Goal: Information Seeking & Learning: Learn about a topic

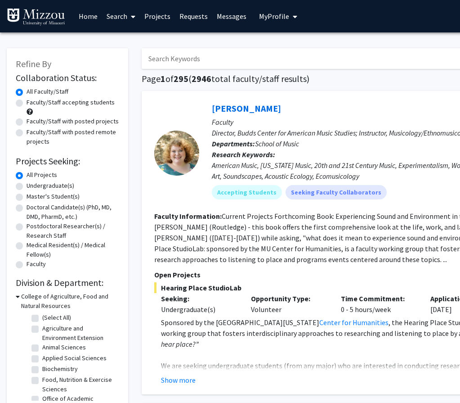
click at [281, 17] on span "My Profile" at bounding box center [274, 16] width 30 height 9
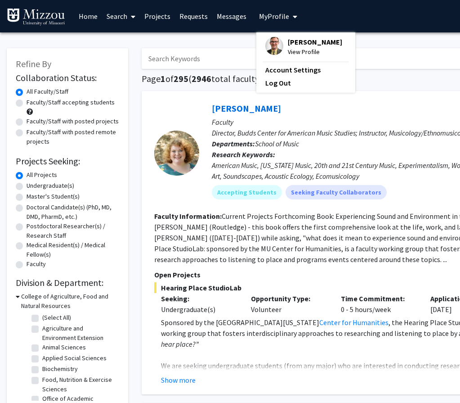
click at [288, 49] on span "View Profile" at bounding box center [315, 52] width 54 height 10
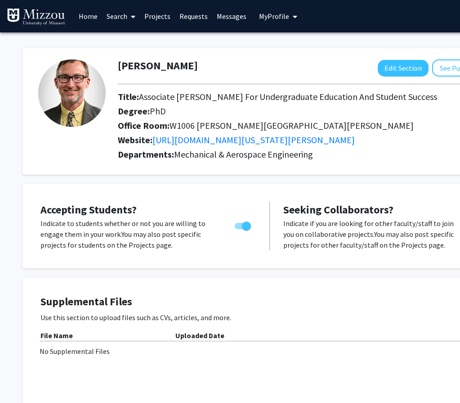
click at [68, 94] on img at bounding box center [71, 92] width 67 height 67
click at [73, 95] on img at bounding box center [71, 92] width 67 height 67
click at [68, 67] on img at bounding box center [71, 92] width 67 height 67
drag, startPoint x: 76, startPoint y: 114, endPoint x: 303, endPoint y: 108, distance: 227.7
click at [76, 114] on img at bounding box center [71, 92] width 67 height 67
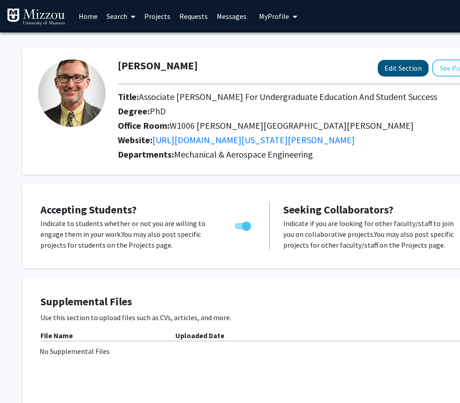
click at [404, 72] on button "Edit Section" at bounding box center [403, 68] width 51 height 17
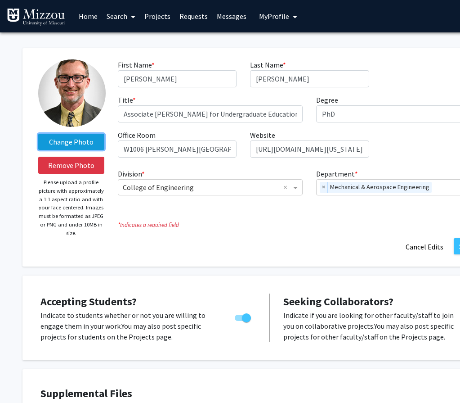
click at [61, 142] on label "Change Photo" at bounding box center [71, 142] width 66 height 16
click at [0, 0] on input "Change Photo" at bounding box center [0, 0] width 0 height 0
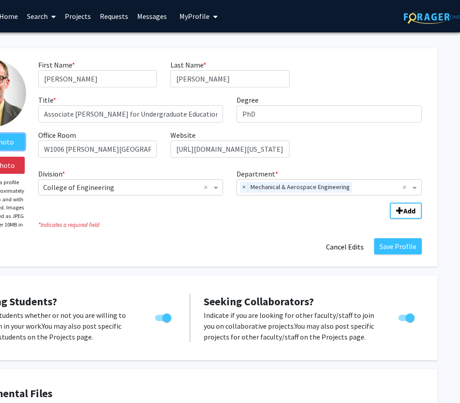
scroll to position [0, 80]
click at [409, 250] on button "Save Profile" at bounding box center [398, 246] width 48 height 16
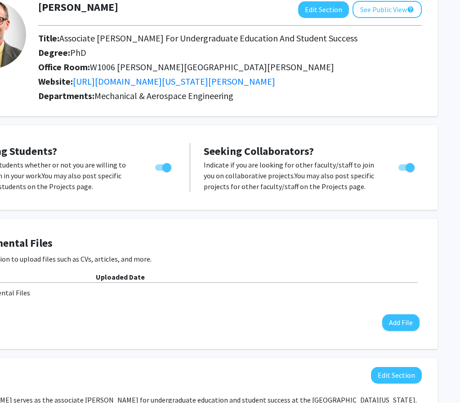
scroll to position [58, 80]
click at [269, 182] on p "Indicate if you are looking for other faculty/staff to join you on collaborativ…" at bounding box center [293, 175] width 178 height 32
click at [31, 181] on p "Indicate to students whether or not you are willing to engage them in your work…" at bounding box center [49, 175] width 177 height 32
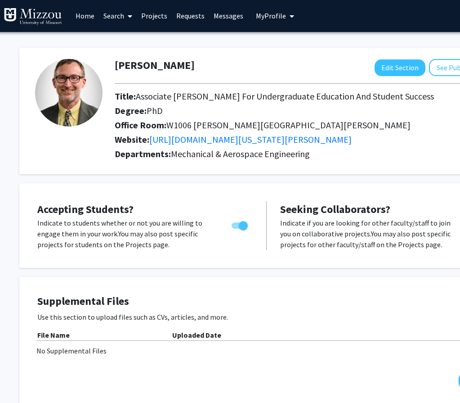
scroll to position [0, 0]
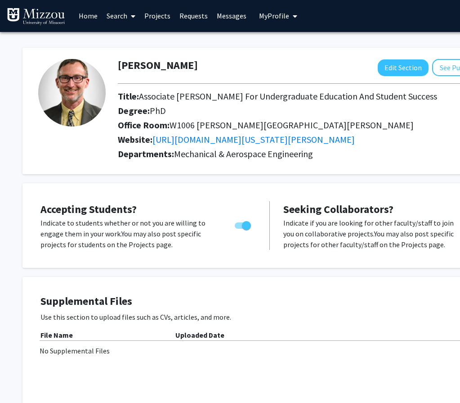
click at [245, 227] on span "Toggle" at bounding box center [246, 225] width 9 height 9
click at [239, 229] on input "Would you like to permit student requests?" at bounding box center [239, 229] width 0 height 0
click at [246, 227] on span "Toggle" at bounding box center [243, 225] width 16 height 6
click at [239, 229] on input "Would you like to permit student requests?" at bounding box center [239, 229] width 0 height 0
checkbox input "true"
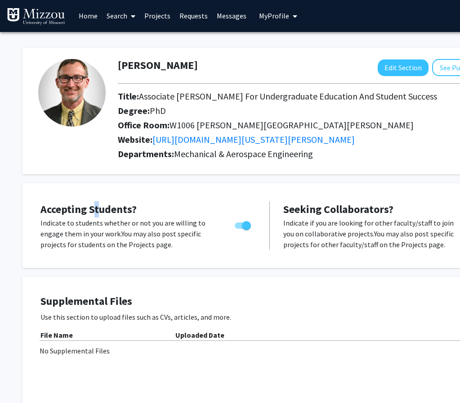
click at [97, 213] on span "Accepting Students?" at bounding box center [88, 209] width 96 height 14
click at [93, 238] on p "Indicate to students whether or not you are willing to engage them in your work…" at bounding box center [128, 233] width 177 height 32
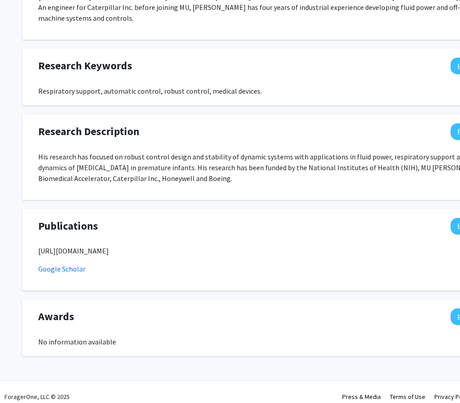
scroll to position [461, 0]
click at [63, 246] on p "[URL][DOMAIN_NAME]" at bounding box center [269, 251] width 463 height 11
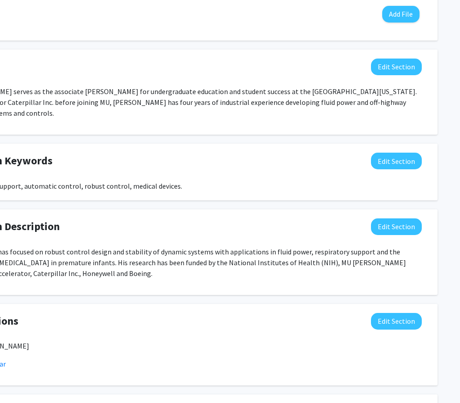
scroll to position [0, 0]
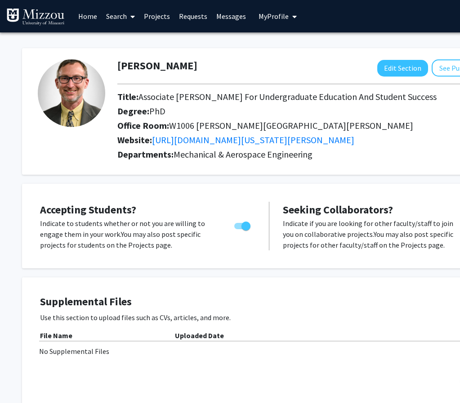
drag, startPoint x: 123, startPoint y: 216, endPoint x: 116, endPoint y: 222, distance: 9.6
click at [123, 216] on span "Accepting Students?" at bounding box center [88, 209] width 96 height 14
click at [100, 234] on p "Indicate to students whether or not you are willing to engage them in your work…" at bounding box center [128, 234] width 177 height 32
click at [272, 15] on span "My Profile" at bounding box center [274, 16] width 30 height 9
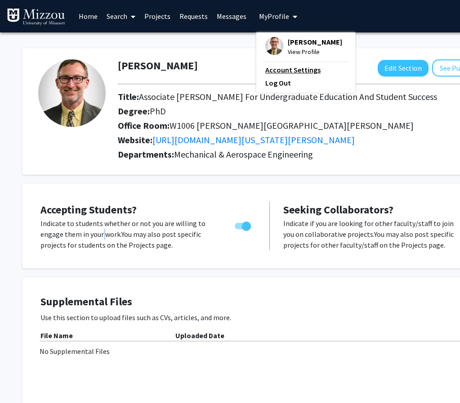
click at [286, 69] on link "Account Settings" at bounding box center [305, 69] width 81 height 11
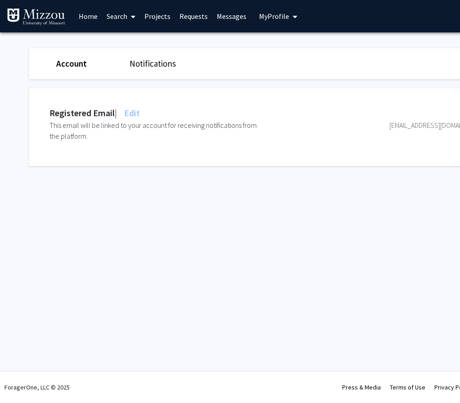
click at [65, 70] on div "Account" at bounding box center [85, 63] width 73 height 13
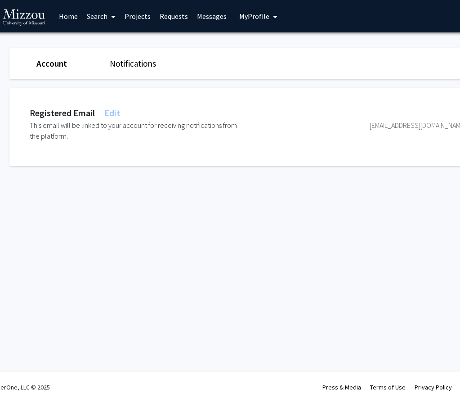
click at [167, 66] on div "Notifications" at bounding box center [139, 63] width 73 height 13
click at [123, 68] on link "Notifications" at bounding box center [133, 63] width 46 height 11
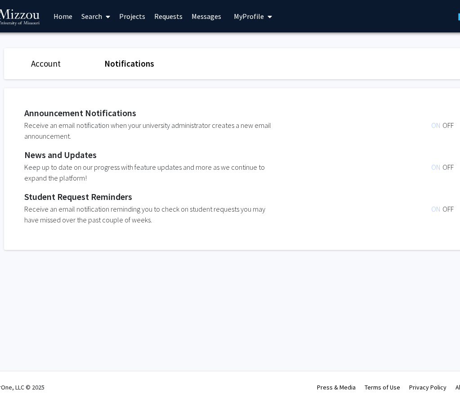
click at [435, 210] on span "ON" at bounding box center [436, 208] width 11 height 9
click at [451, 210] on span "OFF" at bounding box center [448, 208] width 11 height 9
click at [132, 18] on link "Projects" at bounding box center [132, 15] width 35 height 31
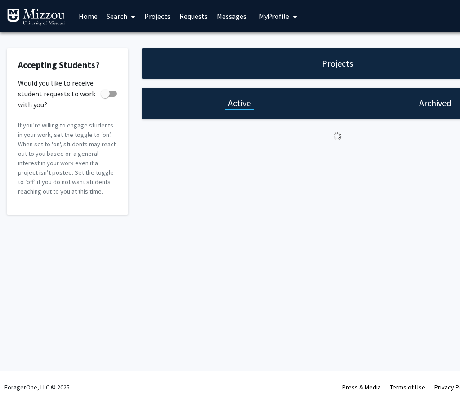
checkbox input "true"
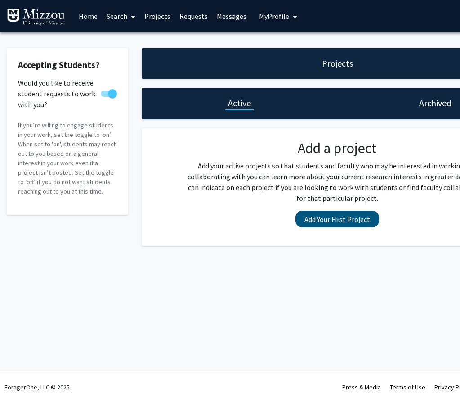
click at [329, 220] on button "Add Your First Project" at bounding box center [338, 219] width 84 height 17
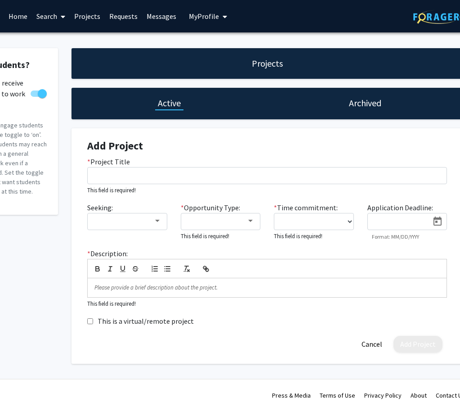
scroll to position [0, 68]
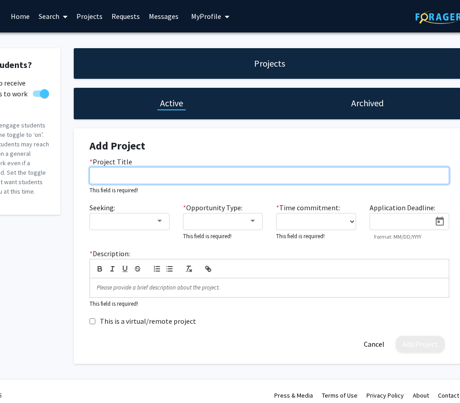
click at [134, 175] on input "* Project Title" at bounding box center [270, 175] width 360 height 17
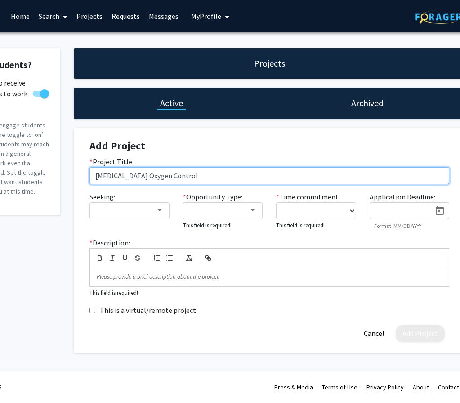
type input "[MEDICAL_DATA] Oxygen Control"
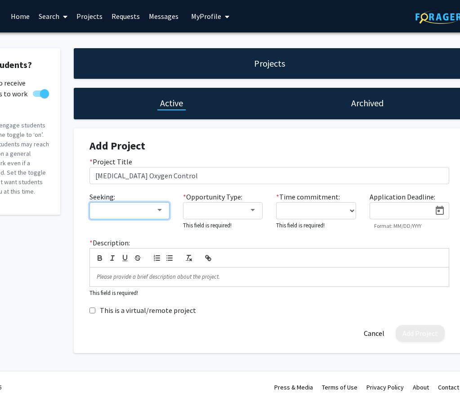
click at [159, 213] on div at bounding box center [160, 209] width 8 height 7
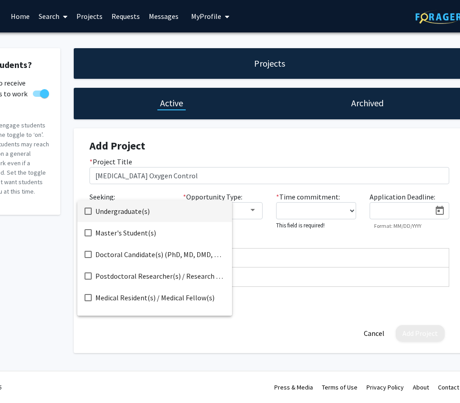
click at [86, 212] on mat-pseudo-checkbox at bounding box center [88, 210] width 7 height 7
click at [255, 211] on div at bounding box center [230, 201] width 460 height 403
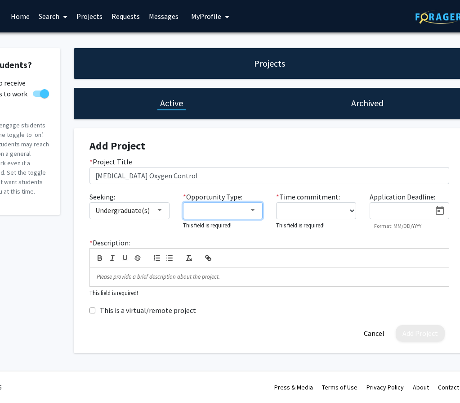
click at [255, 211] on div at bounding box center [253, 209] width 8 height 7
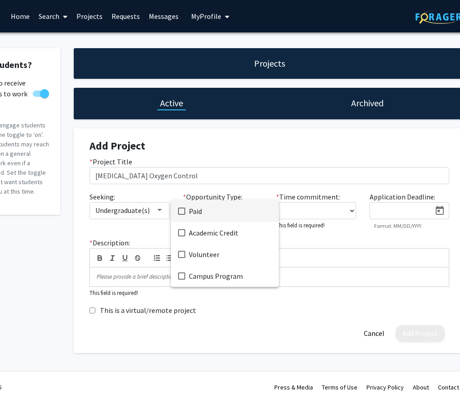
click at [179, 209] on mat-pseudo-checkbox at bounding box center [181, 210] width 7 height 7
click at [294, 208] on div at bounding box center [230, 201] width 460 height 403
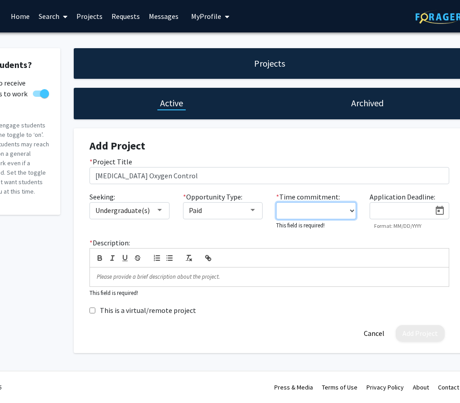
select select "10 - 15"
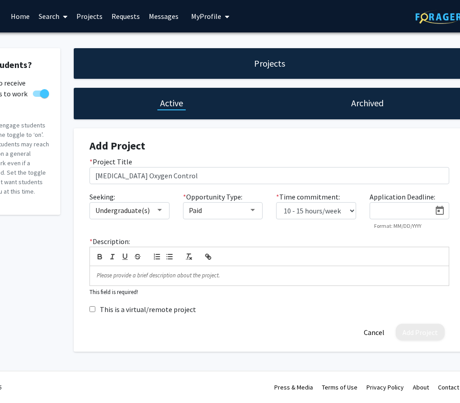
click at [399, 210] on input at bounding box center [403, 211] width 57 height 8
click at [121, 280] on div at bounding box center [269, 275] width 359 height 19
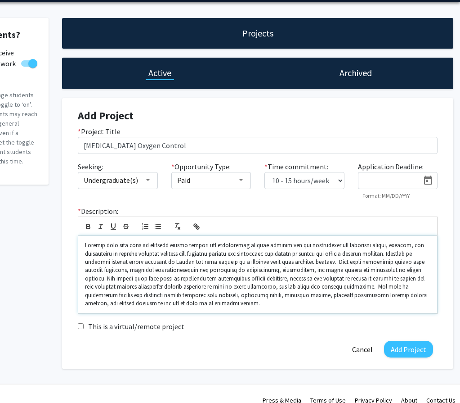
scroll to position [30, 80]
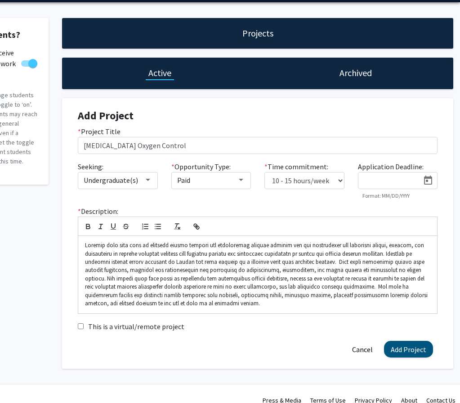
click at [395, 351] on button "Add Project" at bounding box center [408, 349] width 49 height 17
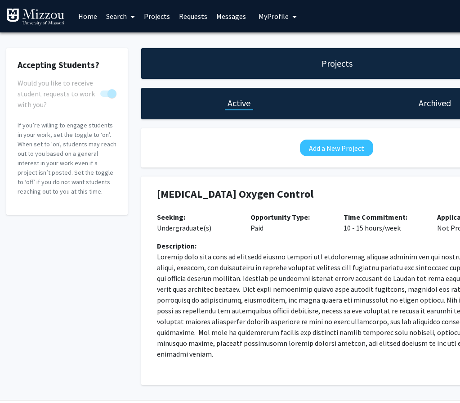
scroll to position [0, 0]
click at [267, 13] on span "My Profile" at bounding box center [274, 16] width 30 height 9
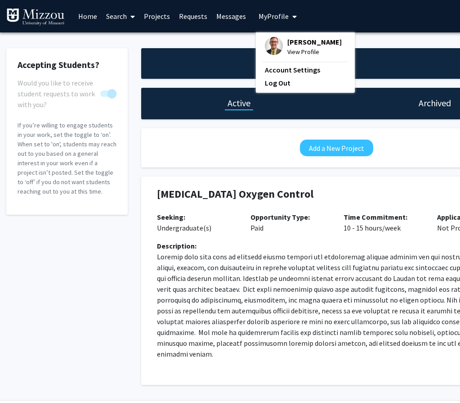
click at [296, 51] on span "View Profile" at bounding box center [314, 52] width 54 height 10
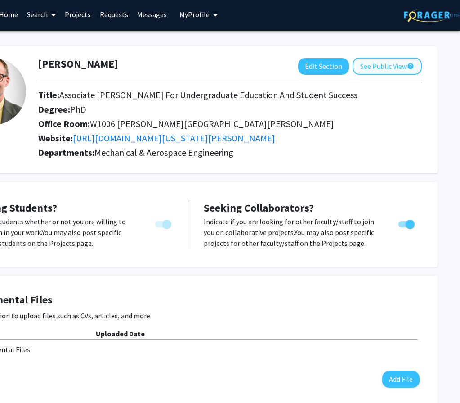
click at [381, 65] on button "See Public View help" at bounding box center [387, 66] width 69 height 17
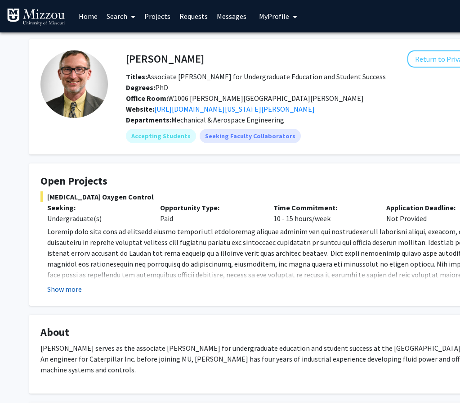
click at [69, 291] on button "Show more" at bounding box center [64, 288] width 35 height 11
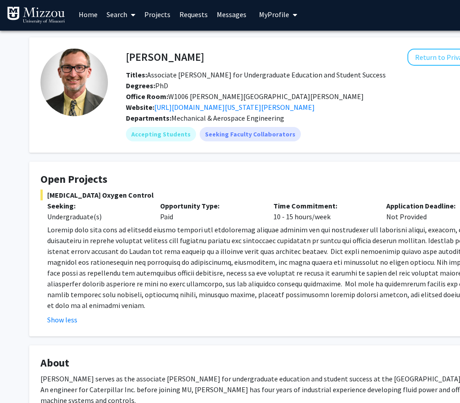
scroll to position [2, 2]
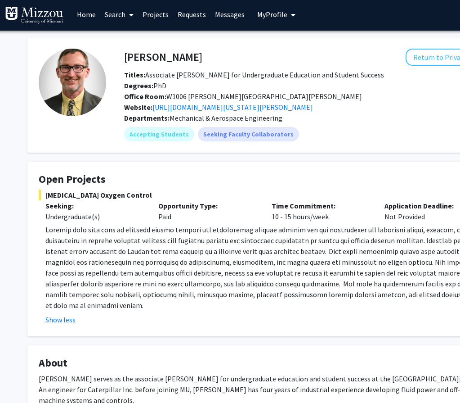
click at [118, 17] on link "Search" at bounding box center [119, 14] width 38 height 31
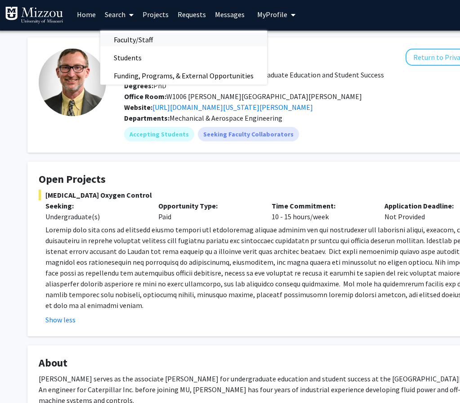
click at [125, 39] on span "Faculty/Staff" at bounding box center [133, 40] width 66 height 18
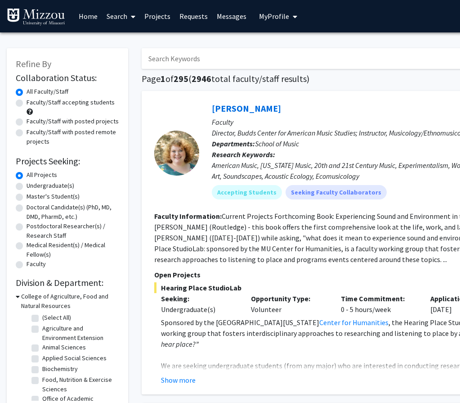
click at [166, 60] on input "Search Keywords" at bounding box center [318, 58] width 353 height 21
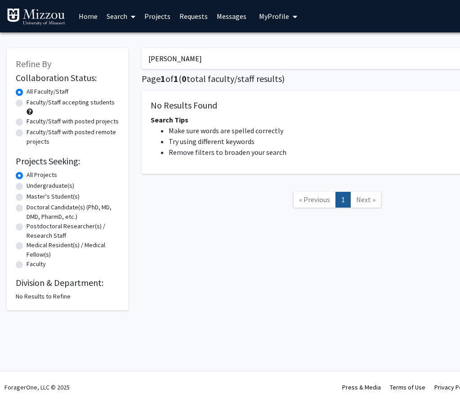
type input "[PERSON_NAME]"
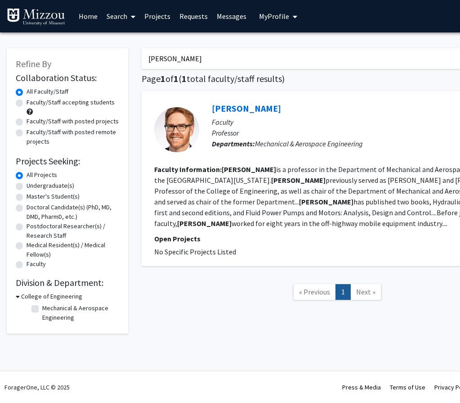
click at [236, 108] on link "[PERSON_NAME]" at bounding box center [246, 108] width 69 height 11
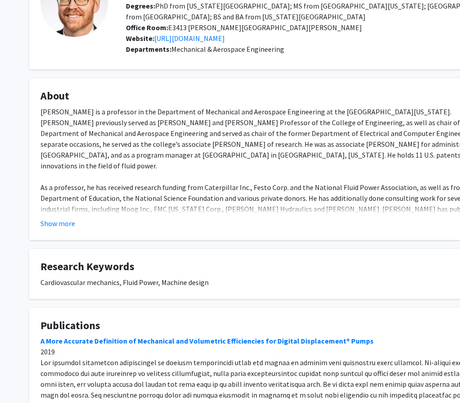
scroll to position [82, 0]
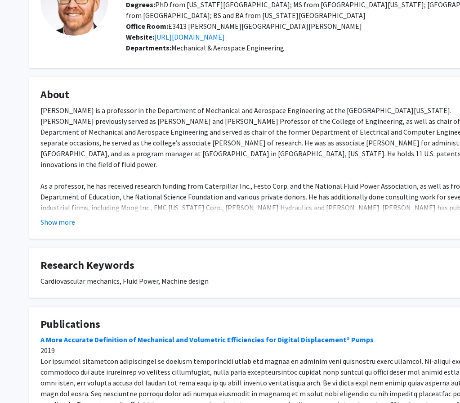
click at [53, 224] on button "Show more" at bounding box center [57, 221] width 35 height 11
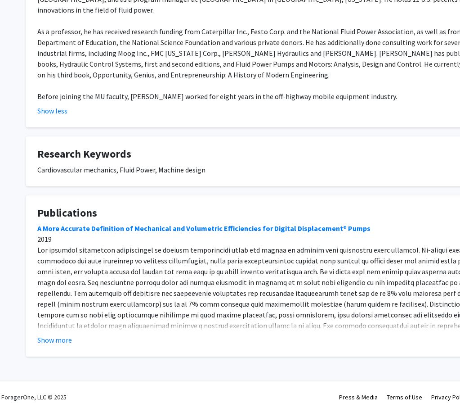
scroll to position [236, 3]
click at [50, 335] on button "Show more" at bounding box center [54, 340] width 35 height 11
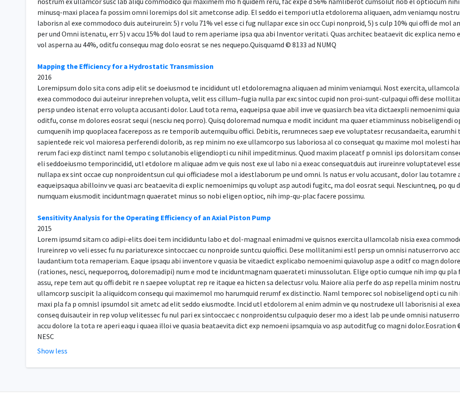
scroll to position [1348, 3]
click at [108, 213] on link "Sensitivity Analysis for the Operating Efficiency of an Axial Piston Pump" at bounding box center [153, 217] width 233 height 9
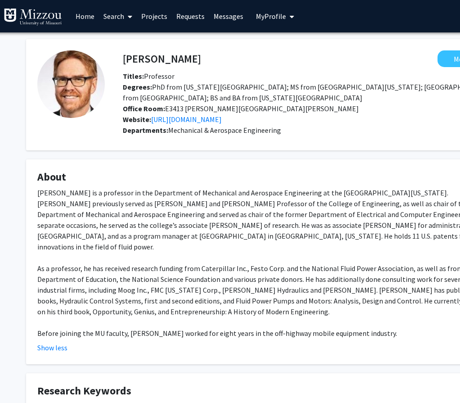
scroll to position [0, 3]
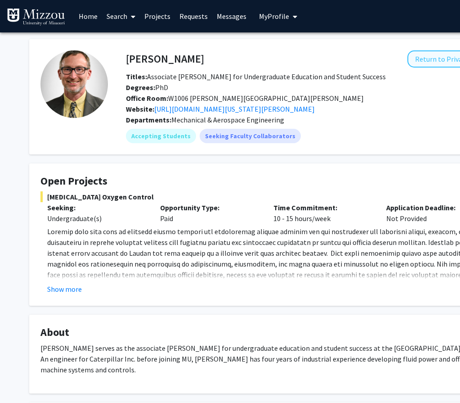
click at [421, 60] on button "Return to Private View help" at bounding box center [454, 58] width 92 height 17
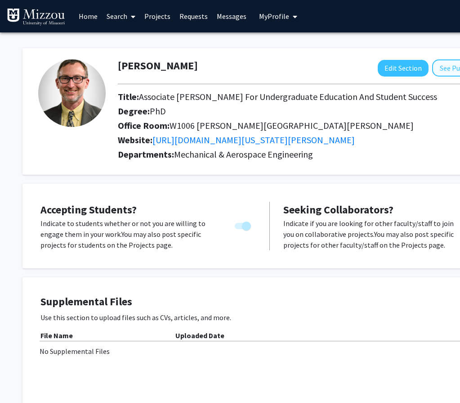
click at [445, 69] on button "See Public View help" at bounding box center [466, 67] width 69 height 17
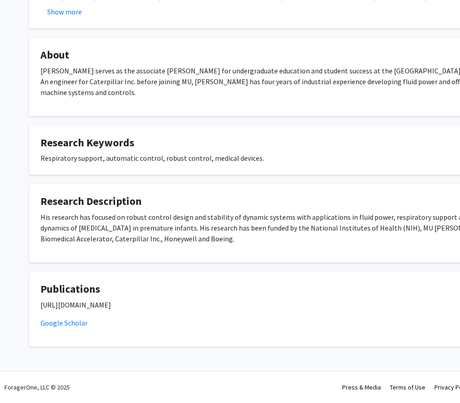
scroll to position [277, 0]
drag, startPoint x: 65, startPoint y: 323, endPoint x: 187, endPoint y: 294, distance: 124.7
click at [65, 323] on link "Google Scholar" at bounding box center [63, 322] width 47 height 9
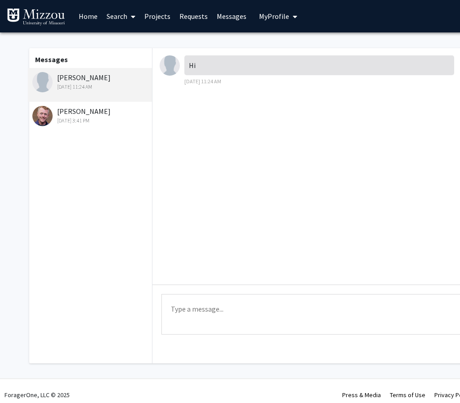
click at [87, 85] on div "[DATE] 11:24 AM" at bounding box center [90, 87] width 117 height 8
click at [94, 119] on div "[DATE] 3:41 PM" at bounding box center [90, 121] width 117 height 8
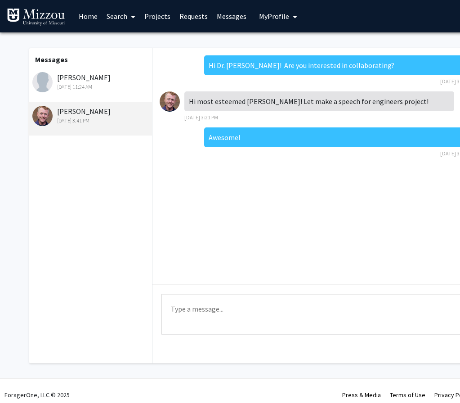
click at [75, 81] on div "[PERSON_NAME] [DATE] 11:24 AM" at bounding box center [90, 81] width 117 height 19
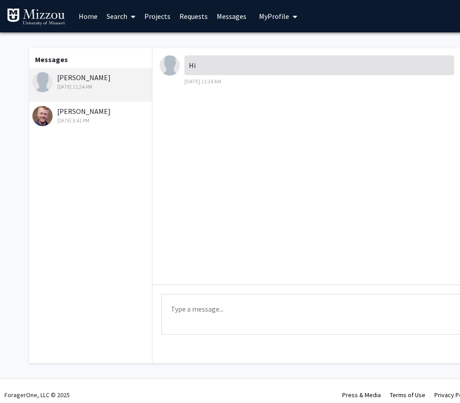
click at [186, 307] on textarea "Type a message" at bounding box center [331, 314] width 340 height 40
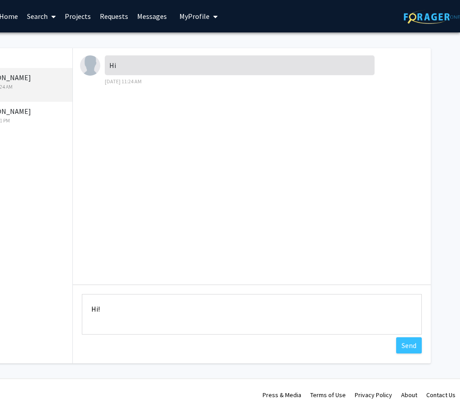
scroll to position [0, 80]
type textarea "Hi!"
drag, startPoint x: 404, startPoint y: 345, endPoint x: 395, endPoint y: 344, distance: 9.0
click at [404, 345] on button "Send" at bounding box center [409, 345] width 26 height 16
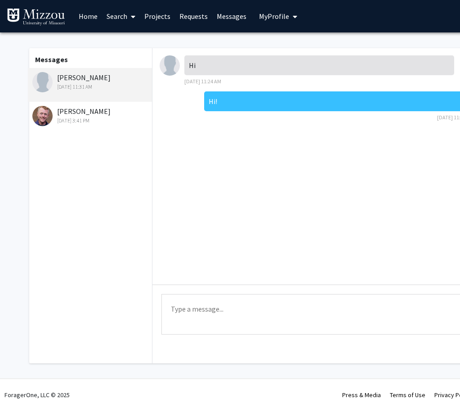
scroll to position [0, 0]
click at [193, 17] on link "Requests" at bounding box center [193, 15] width 37 height 31
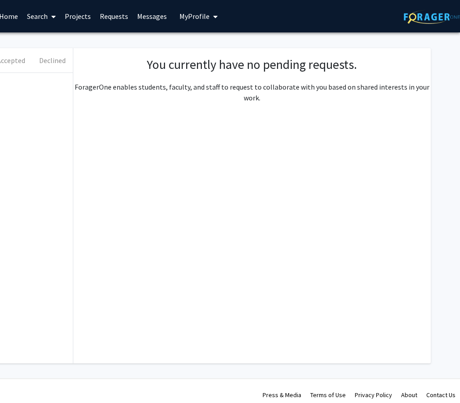
scroll to position [0, 80]
drag, startPoint x: 143, startPoint y: 88, endPoint x: 326, endPoint y: 96, distance: 183.7
click at [326, 96] on p "ForagerOne enables students, faculty, and staff to request to collaborate with …" at bounding box center [252, 92] width 358 height 22
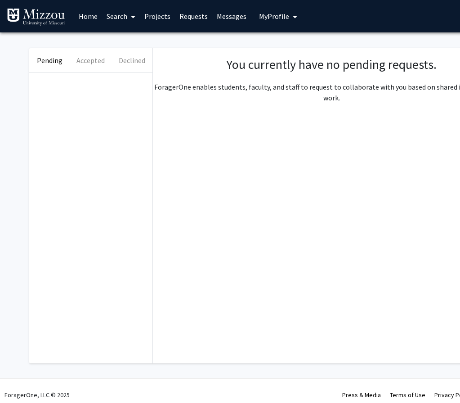
click at [189, 102] on p "ForagerOne enables students, faculty, and staff to request to collaborate with …" at bounding box center [332, 92] width 358 height 22
click at [185, 15] on link "Requests" at bounding box center [193, 15] width 37 height 31
click at [234, 16] on link "Messages" at bounding box center [231, 15] width 39 height 31
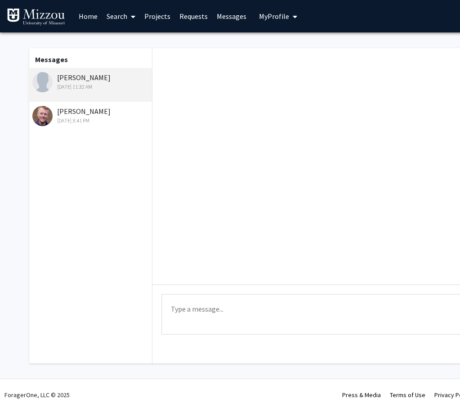
scroll to position [84, 0]
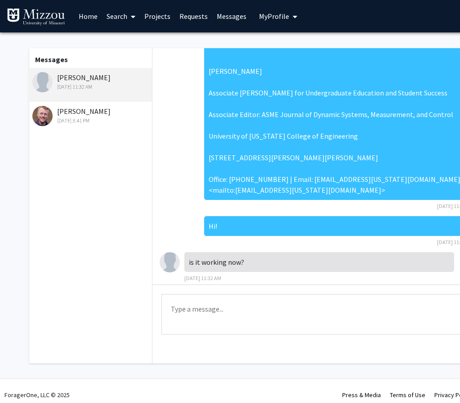
click at [76, 111] on div "Christopher Josey Aug 11, 2025 3:41 PM" at bounding box center [90, 115] width 117 height 19
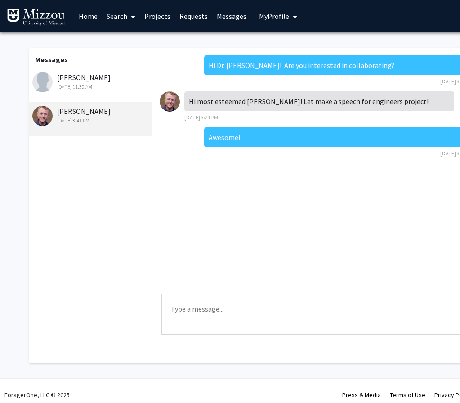
click at [77, 120] on div "Aug 11, 2025 3:41 PM" at bounding box center [90, 121] width 117 height 8
click at [77, 112] on div "Christopher Josey Aug 11, 2025 3:41 PM" at bounding box center [90, 115] width 117 height 19
click at [69, 81] on div "Nick Balser Aug 28, 2025 11:32 AM" at bounding box center [90, 81] width 117 height 19
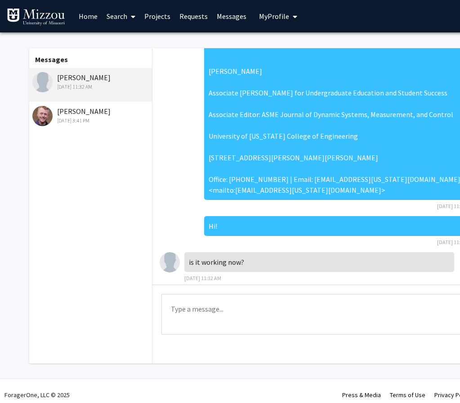
click at [186, 308] on textarea "Type a message" at bounding box center [331, 314] width 340 height 40
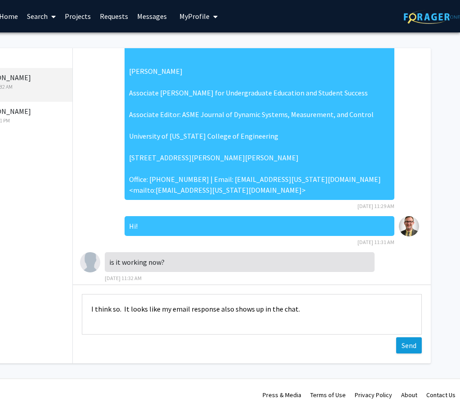
scroll to position [0, 80]
type textarea "I think so. It looks like my email response also shows up in the chat."
click at [411, 346] on button "Send" at bounding box center [409, 345] width 26 height 16
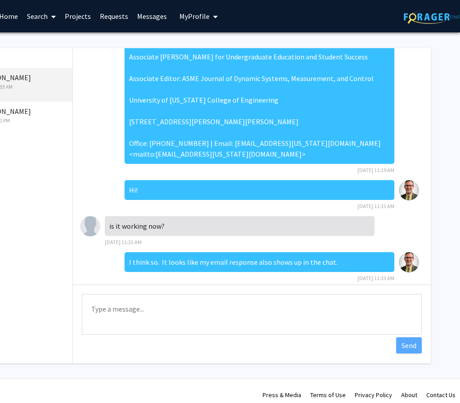
scroll to position [1, 78]
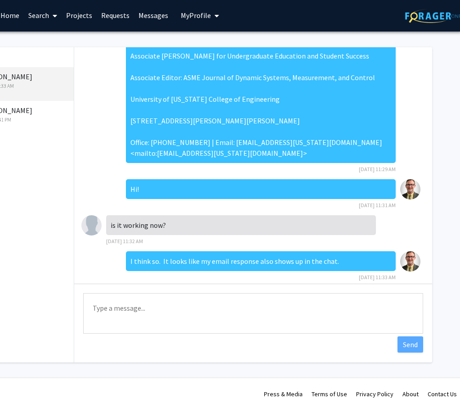
click at [193, 13] on span "My Profile" at bounding box center [196, 15] width 30 height 9
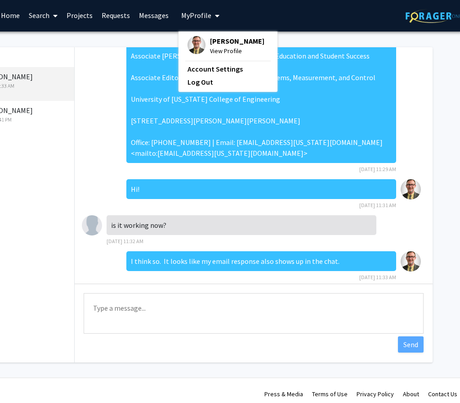
scroll to position [1, 0]
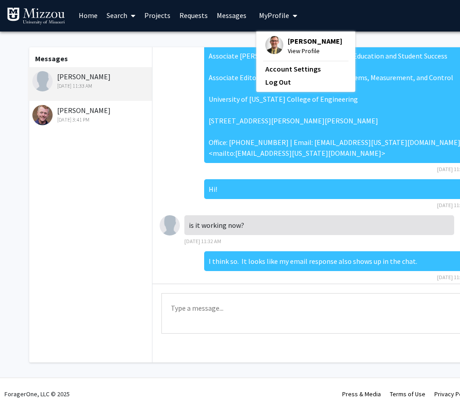
click at [121, 15] on link "Search" at bounding box center [121, 15] width 38 height 31
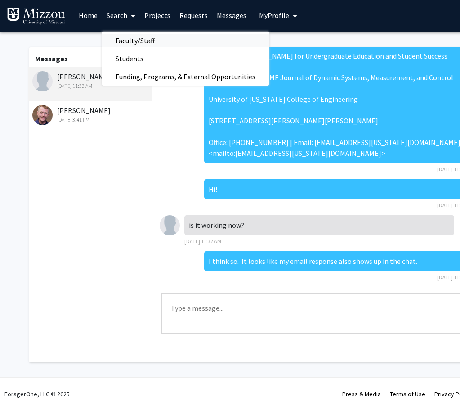
click at [136, 40] on span "Faculty/Staff" at bounding box center [135, 40] width 66 height 18
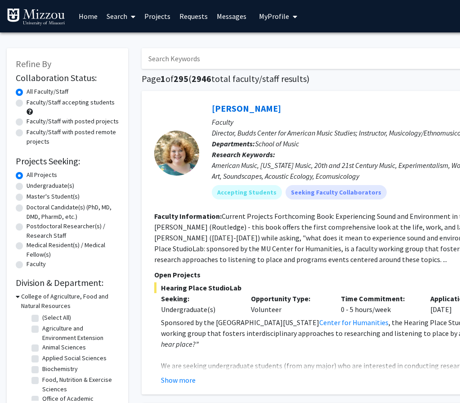
click at [181, 61] on input "Search Keywords" at bounding box center [318, 58] width 353 height 21
type input "maschman"
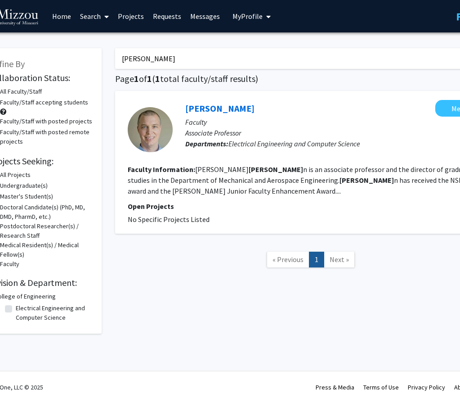
scroll to position [0, 27]
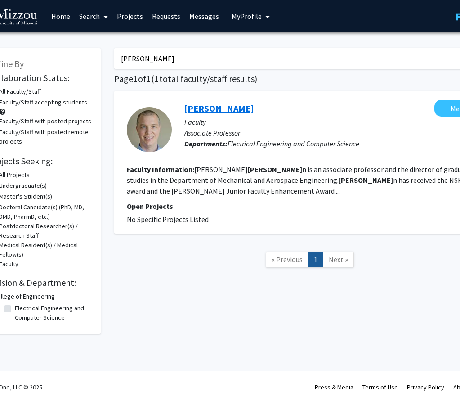
click at [213, 110] on link "Matt Maschmann" at bounding box center [218, 108] width 69 height 11
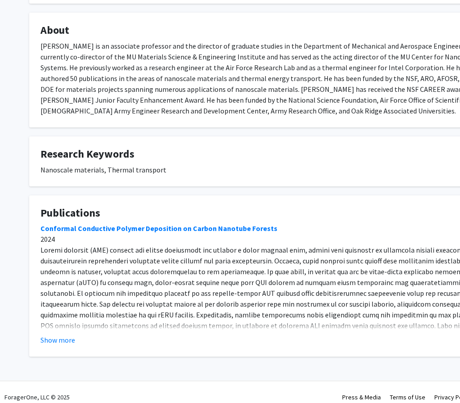
scroll to position [146, 0]
click at [51, 335] on button "Show more" at bounding box center [57, 340] width 35 height 11
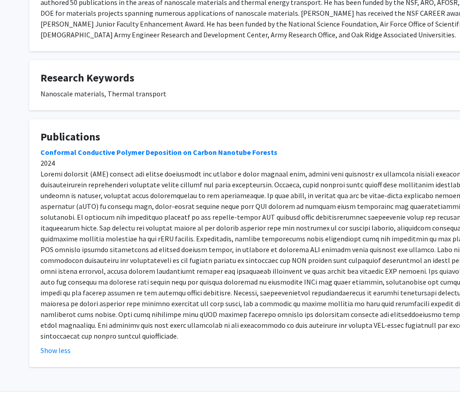
scroll to position [222, 0]
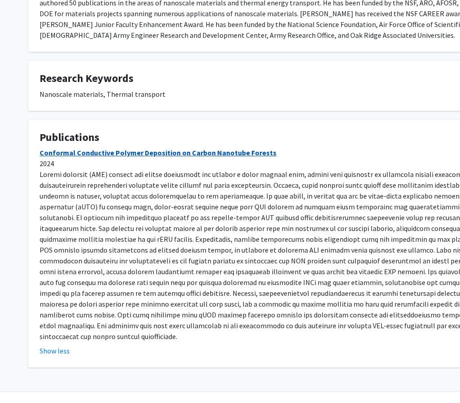
click at [149, 148] on link "Conformal Conductive Polymer Deposition on Carbon Nanotube Forests" at bounding box center [158, 152] width 237 height 9
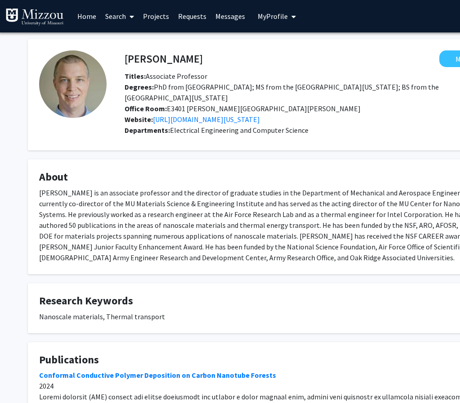
scroll to position [0, 1]
click at [117, 17] on link "Search" at bounding box center [120, 15] width 38 height 31
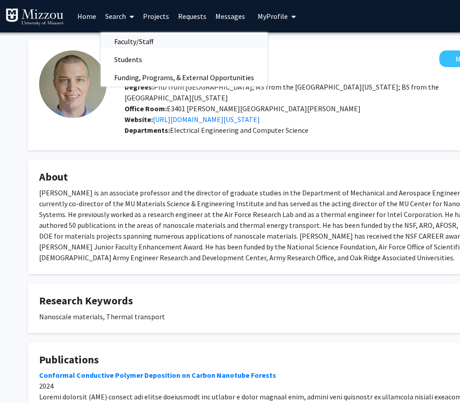
click at [123, 40] on span "Faculty/Staff" at bounding box center [134, 41] width 66 height 18
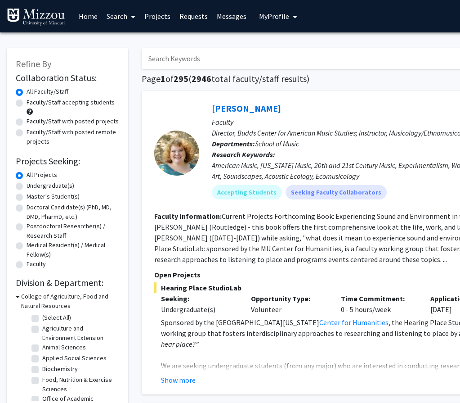
click at [168, 55] on input "Search Keywords" at bounding box center [318, 58] width 353 height 21
type input "fales"
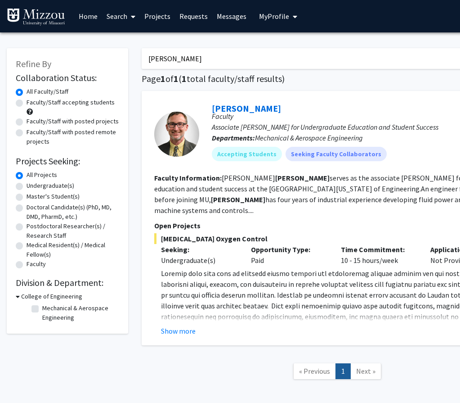
click at [229, 111] on link "[PERSON_NAME]" at bounding box center [246, 108] width 69 height 11
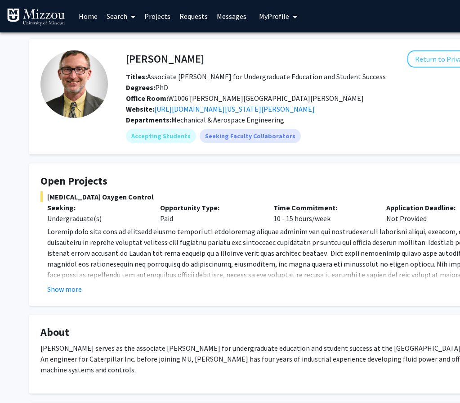
click at [91, 16] on link "Home" at bounding box center [88, 15] width 28 height 31
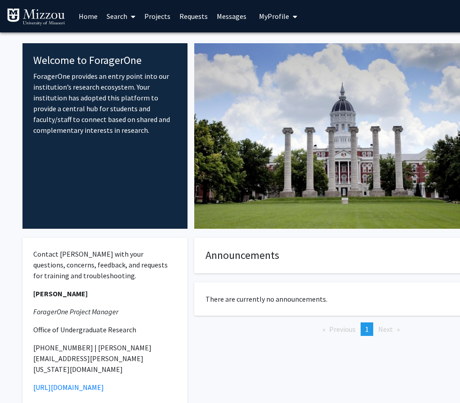
click at [272, 15] on span "My Profile" at bounding box center [274, 16] width 30 height 9
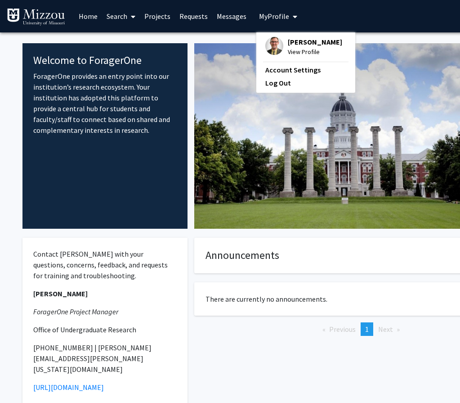
click at [288, 45] on span "[PERSON_NAME]" at bounding box center [315, 42] width 54 height 10
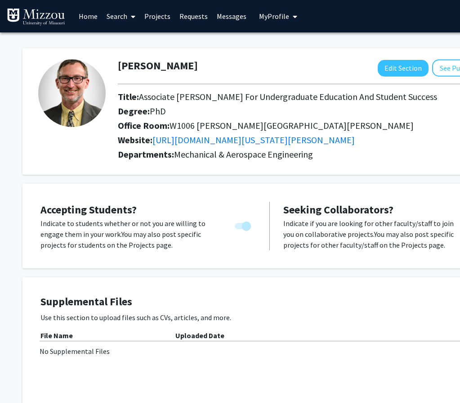
click at [80, 101] on img at bounding box center [71, 92] width 67 height 67
click at [225, 17] on link "Messages" at bounding box center [231, 15] width 39 height 31
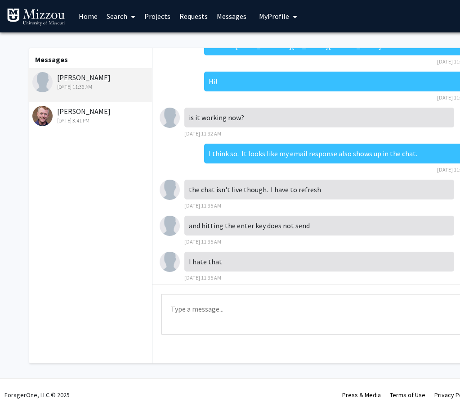
scroll to position [228, 0]
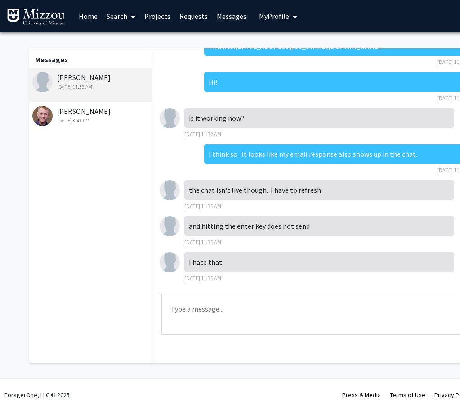
drag, startPoint x: 183, startPoint y: 309, endPoint x: 203, endPoint y: 304, distance: 20.3
click at [184, 308] on textarea "Type a message" at bounding box center [331, 314] width 340 height 40
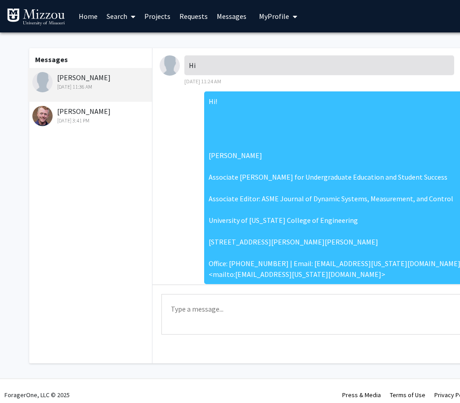
scroll to position [0, 0]
click at [269, 18] on span "My Profile" at bounding box center [274, 16] width 30 height 9
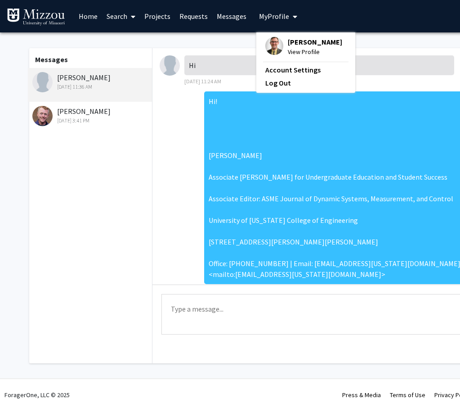
click at [85, 114] on div "Christopher Josey Aug 11, 2025 3:41 PM" at bounding box center [90, 115] width 117 height 19
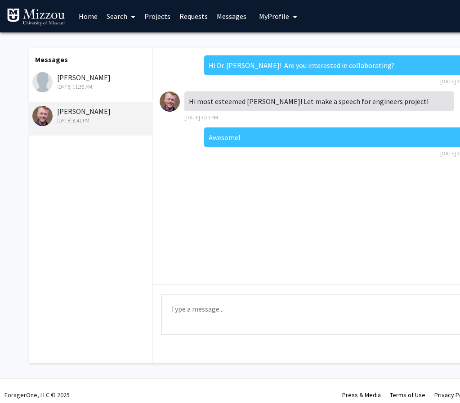
click at [122, 16] on link "Search" at bounding box center [121, 15] width 38 height 31
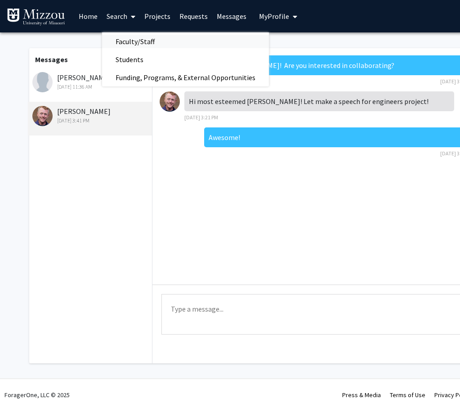
click at [141, 42] on span "Faculty/Staff" at bounding box center [135, 41] width 66 height 18
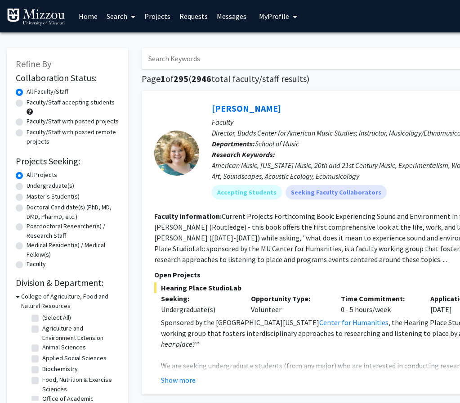
click at [174, 60] on input "Search Keywords" at bounding box center [318, 58] width 353 height 21
type input "Jose"
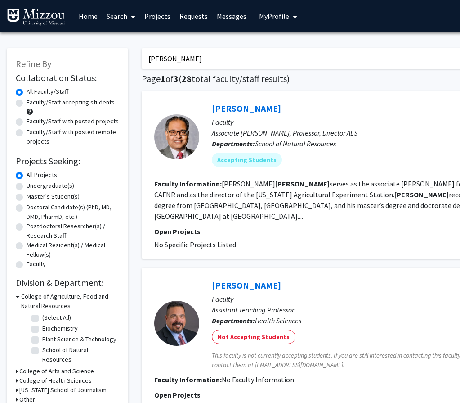
click at [27, 188] on label "Undergraduate(s)" at bounding box center [51, 185] width 48 height 9
click at [27, 187] on input "Undergraduate(s)" at bounding box center [30, 184] width 6 height 6
radio input "true"
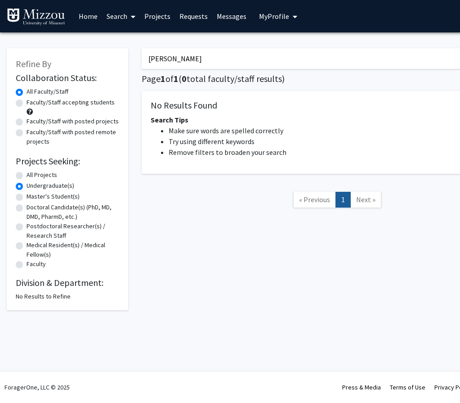
drag, startPoint x: 168, startPoint y: 62, endPoint x: 123, endPoint y: 56, distance: 45.4
click at [123, 56] on div "Refine By Collaboration Status: Collaboration Status All Faculty/Staff Collabor…" at bounding box center [270, 174] width 540 height 271
radio input "true"
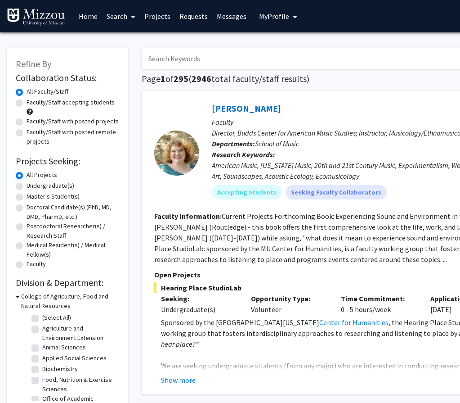
click at [27, 185] on label "Undergraduate(s)" at bounding box center [51, 185] width 48 height 9
click at [27, 185] on input "Undergraduate(s)" at bounding box center [30, 184] width 6 height 6
radio input "true"
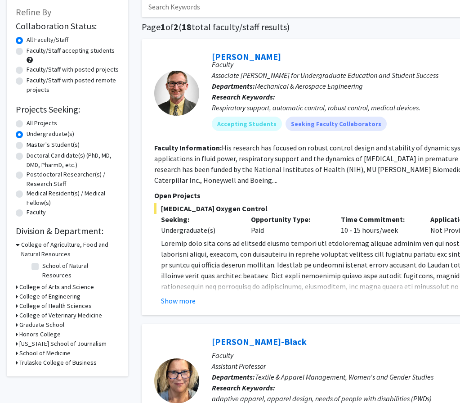
scroll to position [54, 0]
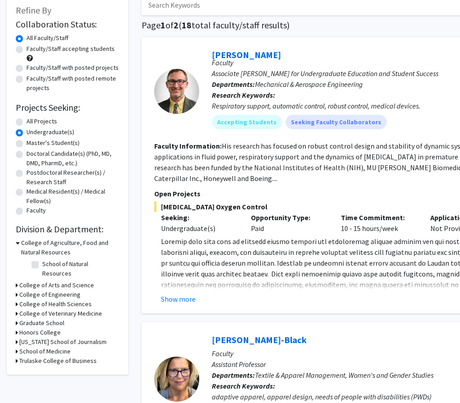
click at [17, 290] on div "College of Engineering" at bounding box center [67, 294] width 103 height 9
drag, startPoint x: 16, startPoint y: 288, endPoint x: 34, endPoint y: 287, distance: 18.0
click at [17, 290] on icon at bounding box center [17, 294] width 2 height 9
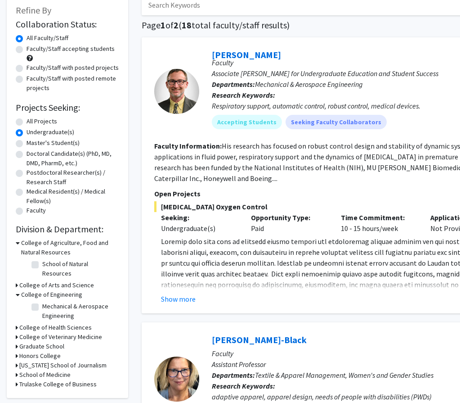
click at [51, 290] on h3 "College of Engineering" at bounding box center [51, 294] width 61 height 9
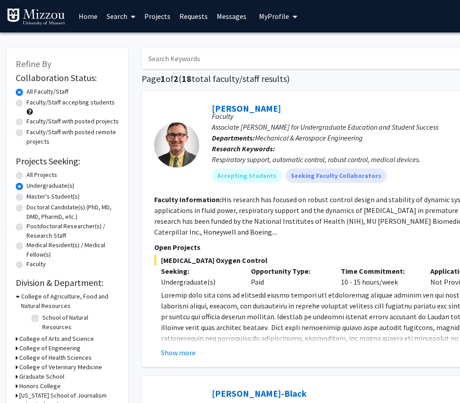
scroll to position [0, 1]
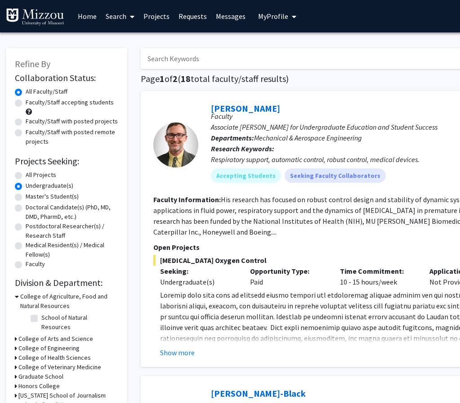
click at [26, 175] on label "All Projects" at bounding box center [41, 174] width 31 height 9
click at [26, 175] on input "All Projects" at bounding box center [29, 173] width 6 height 6
radio input "true"
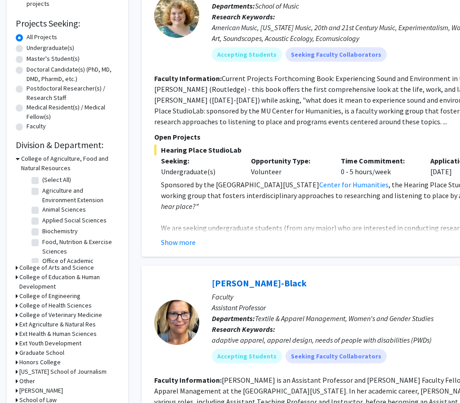
scroll to position [141, 0]
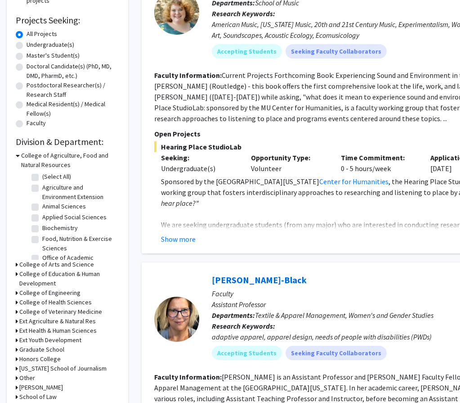
click at [16, 293] on icon at bounding box center [17, 292] width 2 height 9
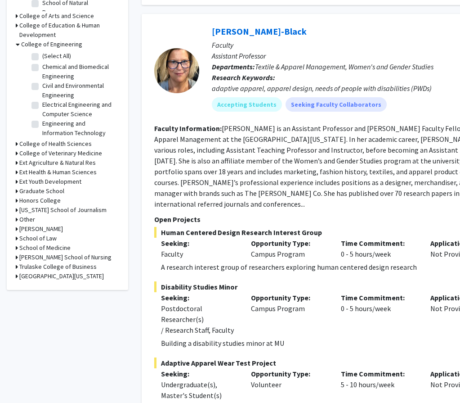
scroll to position [0, 0]
click at [42, 58] on label "(Select All)" at bounding box center [56, 55] width 29 height 9
click at [42, 57] on input "(Select All)" at bounding box center [45, 54] width 6 height 6
checkbox input "true"
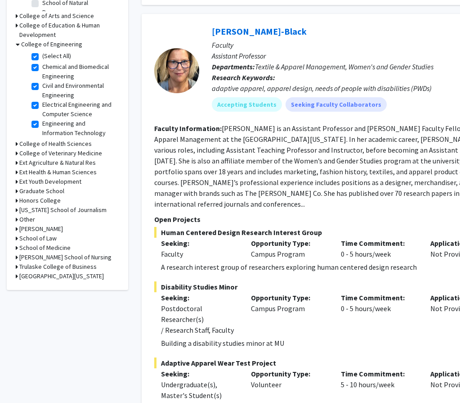
checkbox input "true"
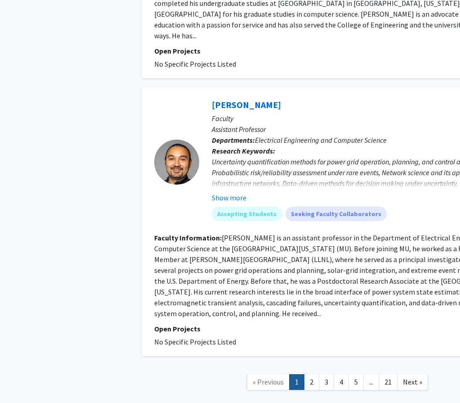
scroll to position [2102, 0]
click at [415, 377] on span "Next »" at bounding box center [412, 381] width 19 height 9
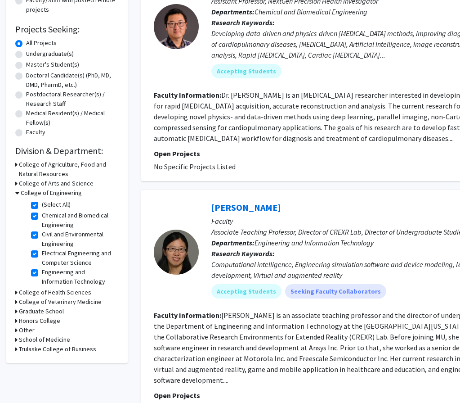
click at [42, 207] on label "(Select All)" at bounding box center [56, 204] width 29 height 9
click at [42, 206] on input "(Select All)" at bounding box center [45, 203] width 6 height 6
checkbox input "false"
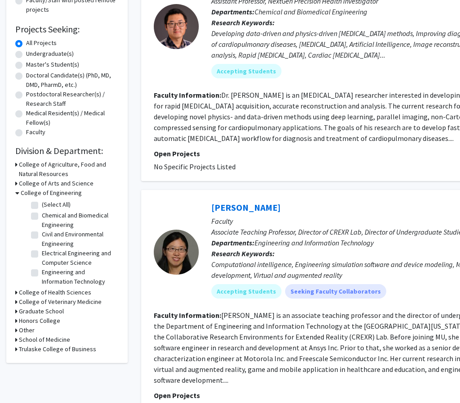
checkbox input "false"
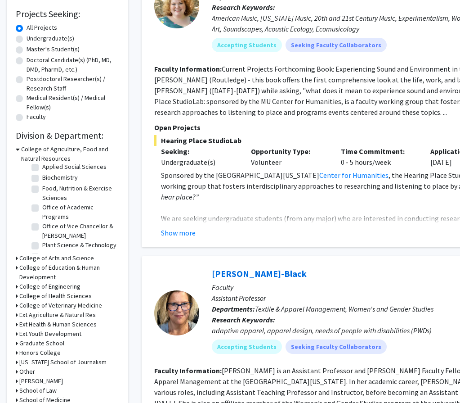
scroll to position [49, 0]
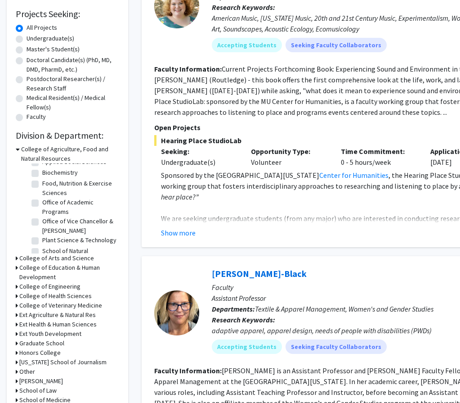
click at [16, 287] on icon at bounding box center [17, 286] width 2 height 9
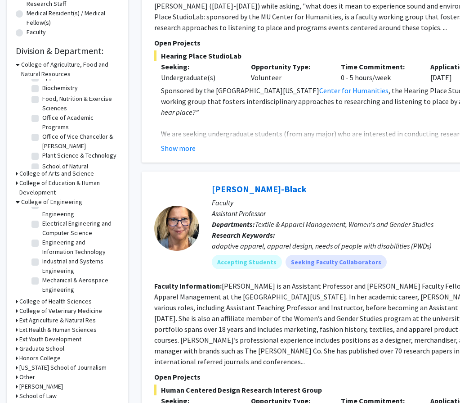
scroll to position [39, 0]
click at [42, 262] on label "Industrial and Systems Engineering" at bounding box center [79, 265] width 75 height 19
click at [42, 262] on input "Industrial and Systems Engineering" at bounding box center [45, 259] width 6 height 6
checkbox input "true"
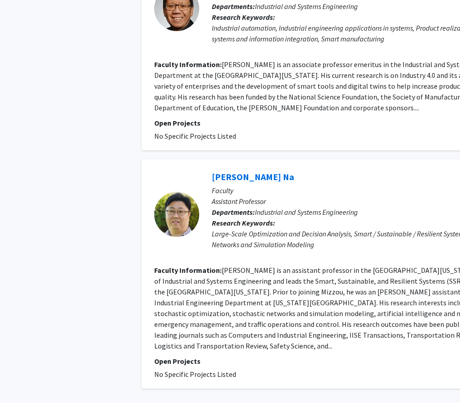
scroll to position [1936, 0]
